Goal: Find specific page/section: Find specific page/section

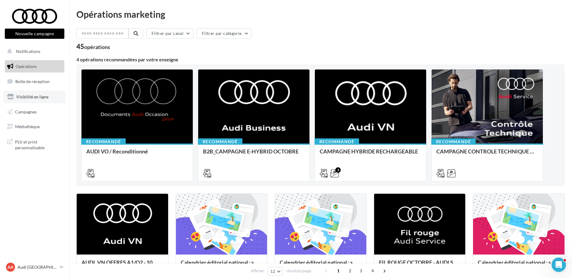
click at [30, 99] on span "Visibilité en ligne" at bounding box center [32, 96] width 32 height 5
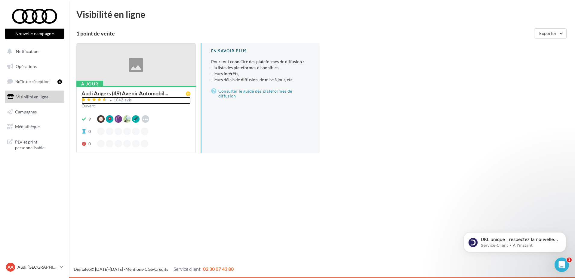
click at [114, 100] on div "1042 avis" at bounding box center [123, 100] width 18 height 4
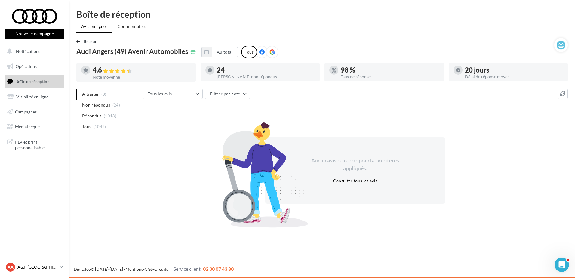
click at [36, 267] on p "Audi [GEOGRAPHIC_DATA]" at bounding box center [37, 267] width 40 height 6
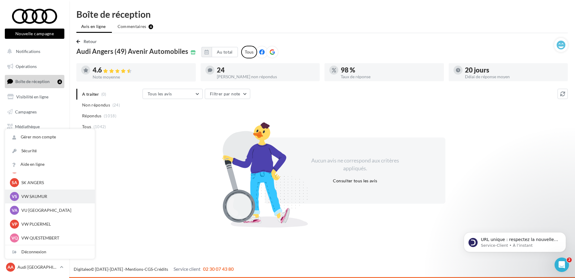
click at [41, 198] on p "VW SAUMUR" at bounding box center [54, 196] width 66 height 6
